Goal: Task Accomplishment & Management: Manage account settings

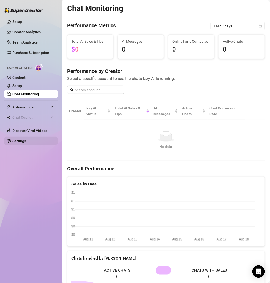
click at [20, 143] on link "Settings" at bounding box center [19, 141] width 14 height 4
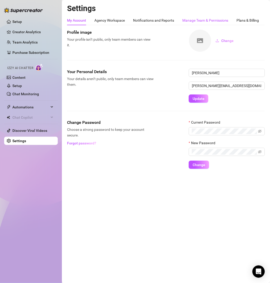
click at [200, 22] on div "Manage Team & Permissions" at bounding box center [205, 21] width 46 height 6
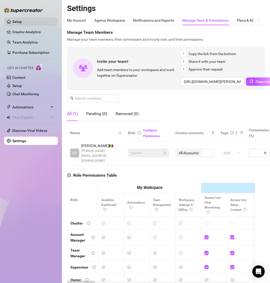
click at [13, 21] on link "Setup" at bounding box center [17, 22] width 10 height 4
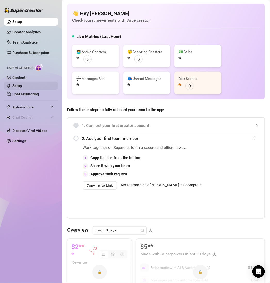
click at [22, 85] on link "Setup" at bounding box center [17, 86] width 10 height 4
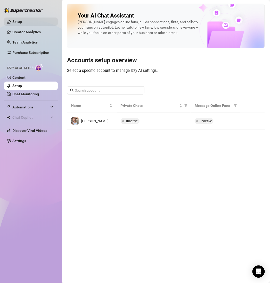
click at [22, 23] on link "Setup" at bounding box center [17, 22] width 10 height 4
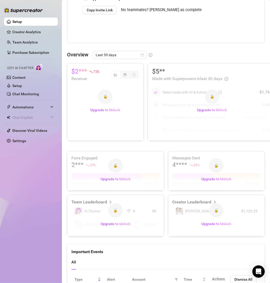
scroll to position [27, 0]
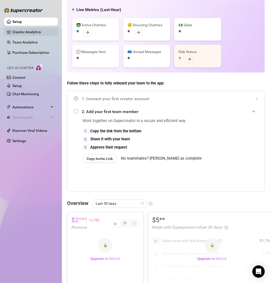
click at [23, 32] on link "Creator Analytics" at bounding box center [32, 32] width 41 height 8
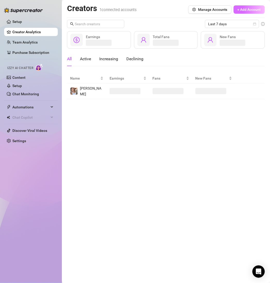
click at [251, 10] on span "+ Add Account" at bounding box center [249, 9] width 23 height 4
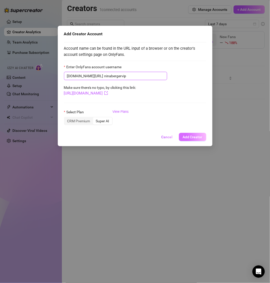
type input "ninabergervip"
click at [190, 136] on span "Add Creator" at bounding box center [193, 137] width 20 height 4
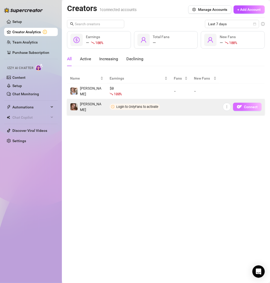
click at [243, 109] on button "Connect" at bounding box center [247, 107] width 29 height 8
